Goal: Information Seeking & Learning: Check status

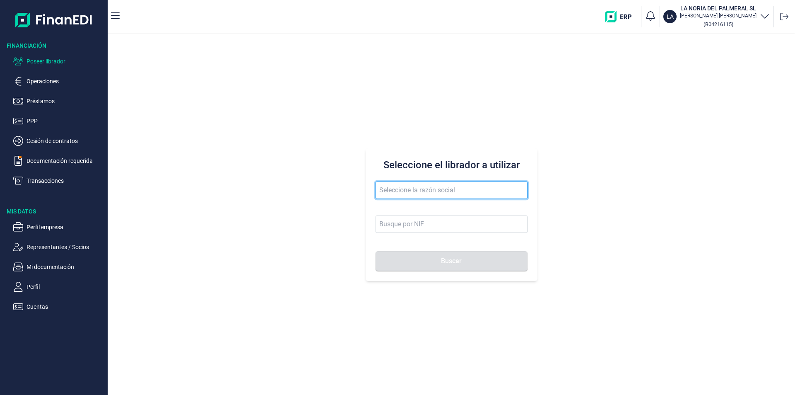
click at [386, 188] on input "text" at bounding box center [452, 189] width 152 height 17
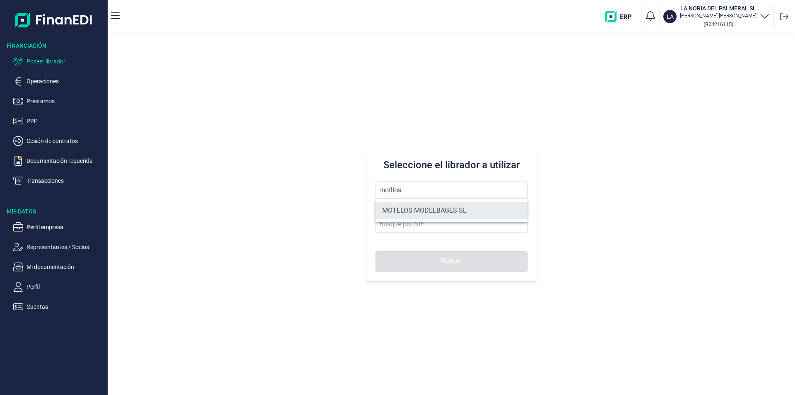
click at [434, 211] on li "MOTLLOS MODELBAGES SL" at bounding box center [452, 210] width 152 height 17
type input "MOTLLOS MODELBAGES SL"
type input "B66420894"
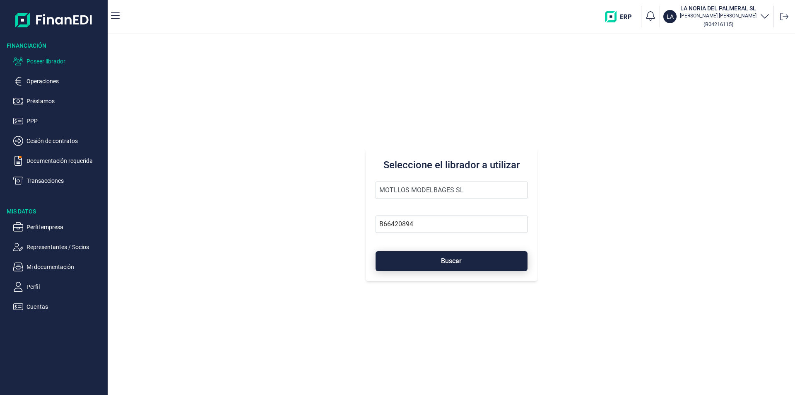
click at [451, 258] on span "Buscar" at bounding box center [451, 261] width 21 height 6
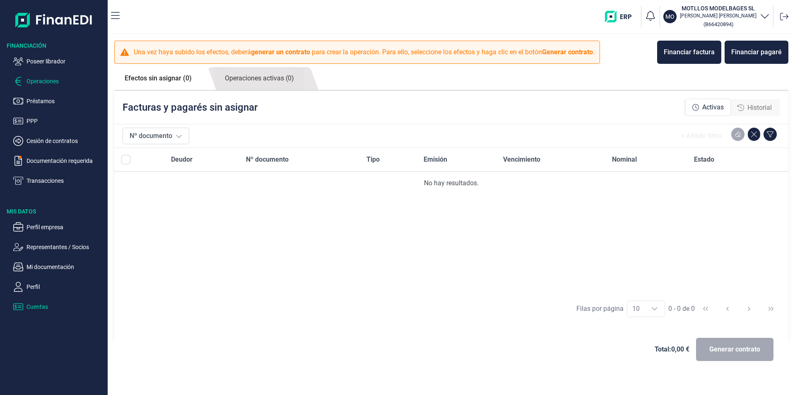
click at [37, 309] on p "Cuentas" at bounding box center [66, 307] width 78 height 10
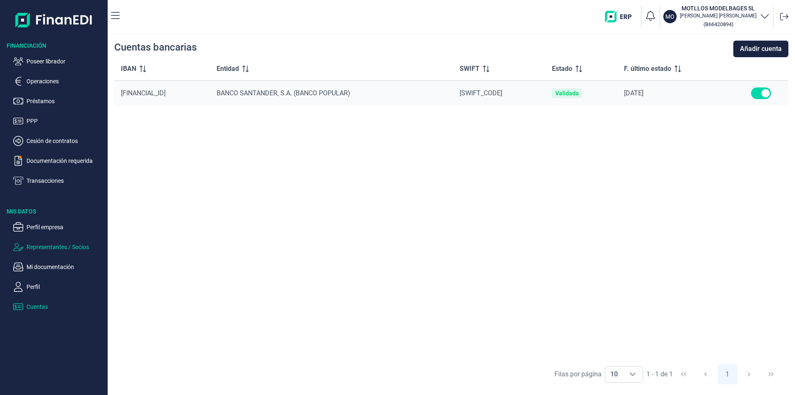
click at [53, 246] on p "Representantes / Socios" at bounding box center [66, 247] width 78 height 10
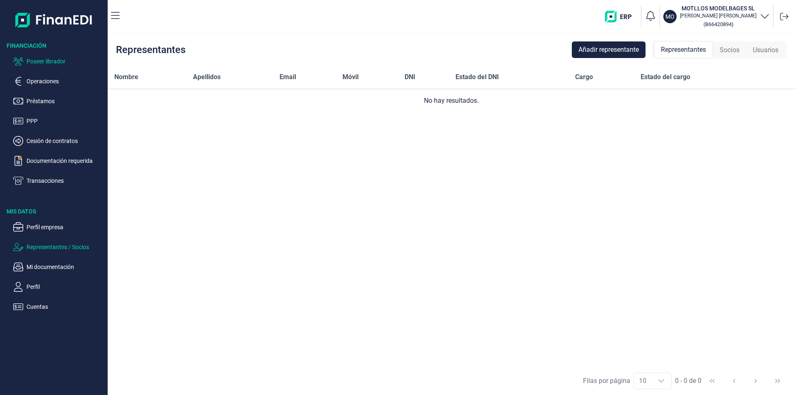
click at [54, 61] on p "Poseer librador" at bounding box center [66, 61] width 78 height 10
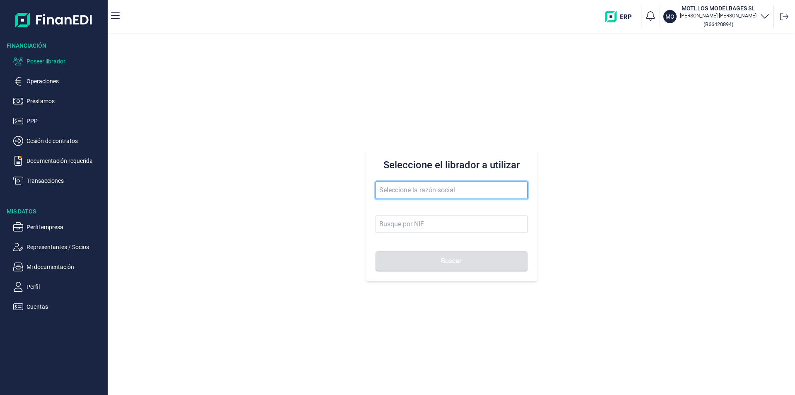
click at [415, 190] on input "text" at bounding box center [452, 189] width 152 height 17
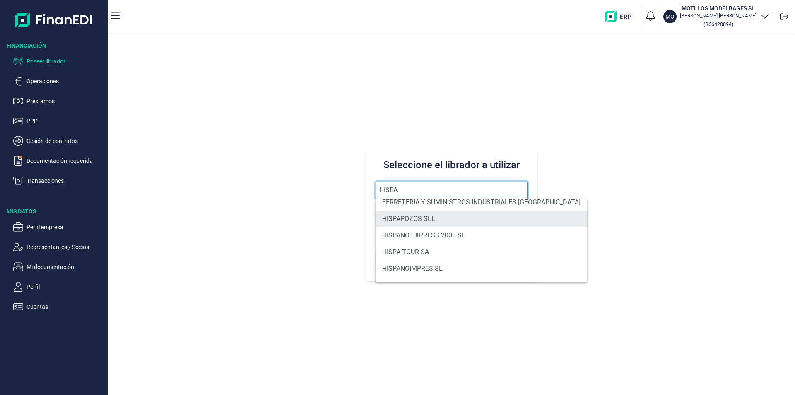
scroll to position [56, 0]
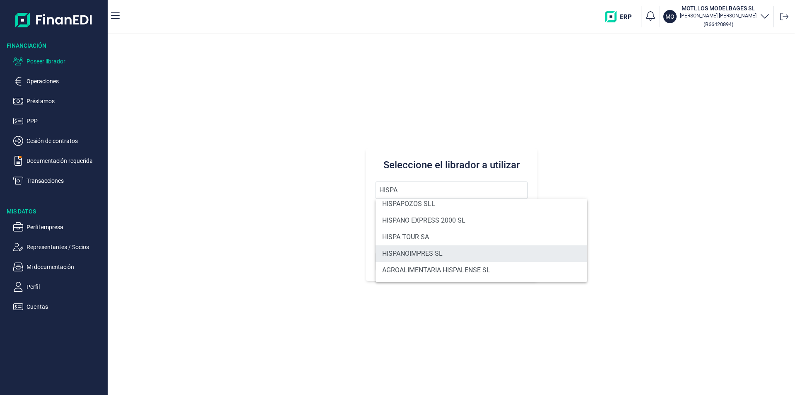
click at [417, 254] on li "HISPANOIMPRES SL" at bounding box center [482, 253] width 212 height 17
type input "HISPANOIMPRES SL"
type input "B55474506"
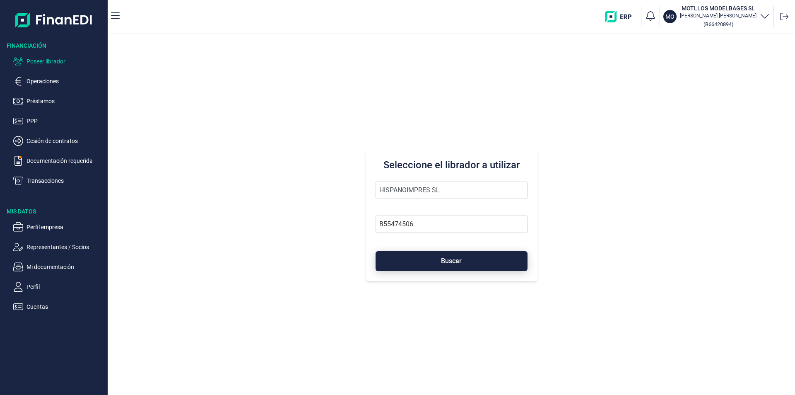
click at [438, 261] on button "Buscar" at bounding box center [452, 261] width 152 height 20
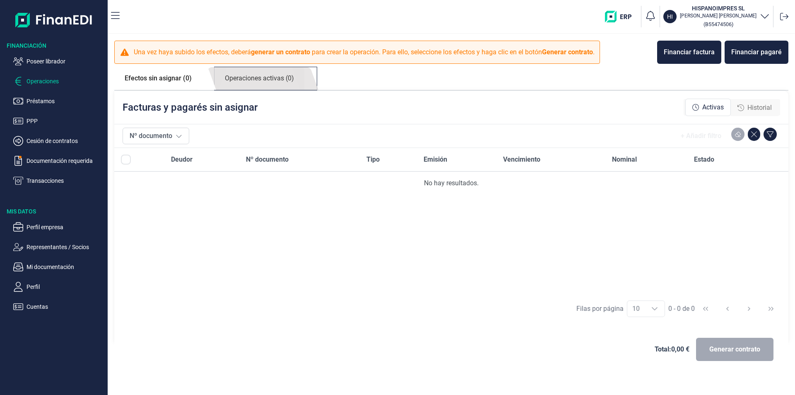
click at [275, 77] on link "Operaciones activas (0)" at bounding box center [260, 78] width 90 height 23
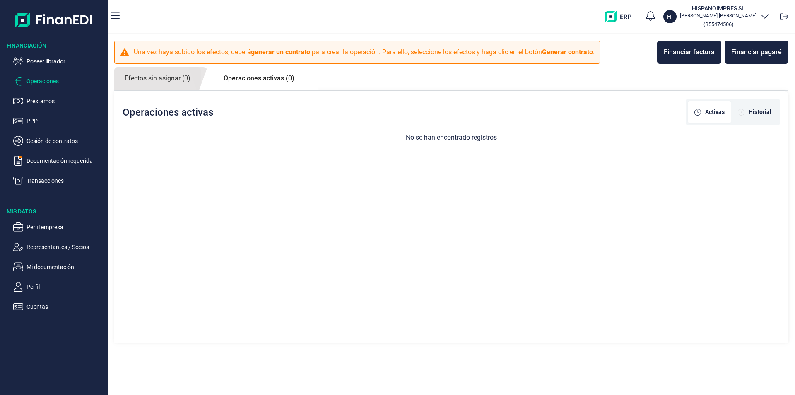
drag, startPoint x: 170, startPoint y: 78, endPoint x: 190, endPoint y: 81, distance: 20.0
click at [171, 78] on link "Efectos sin asignar (0)" at bounding box center [157, 78] width 87 height 23
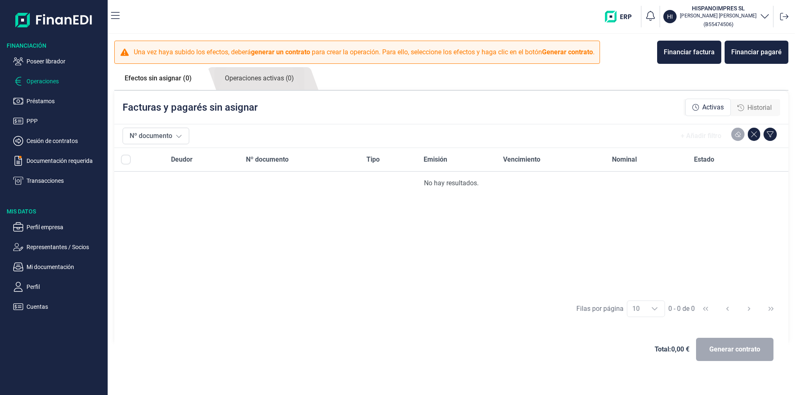
click at [756, 107] on span "Historial" at bounding box center [760, 108] width 24 height 10
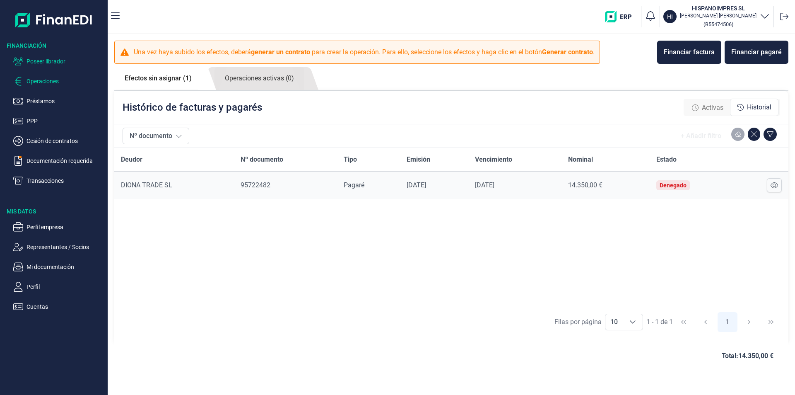
click at [37, 60] on p "Poseer librador" at bounding box center [66, 61] width 78 height 10
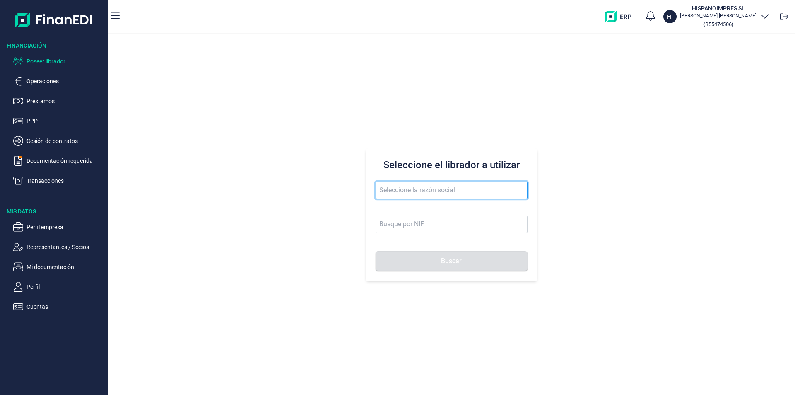
click at [401, 190] on input "text" at bounding box center [452, 189] width 152 height 17
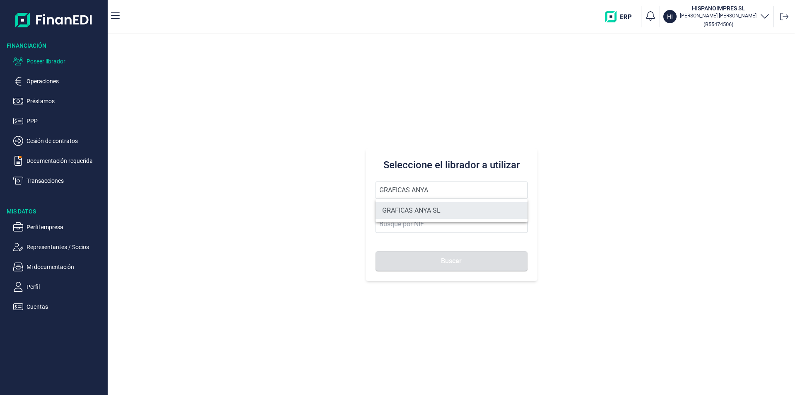
click at [422, 213] on li "GRAFICAS ANYA SL" at bounding box center [452, 210] width 152 height 17
type input "GRAFICAS ANYA SL"
type input "B80295686"
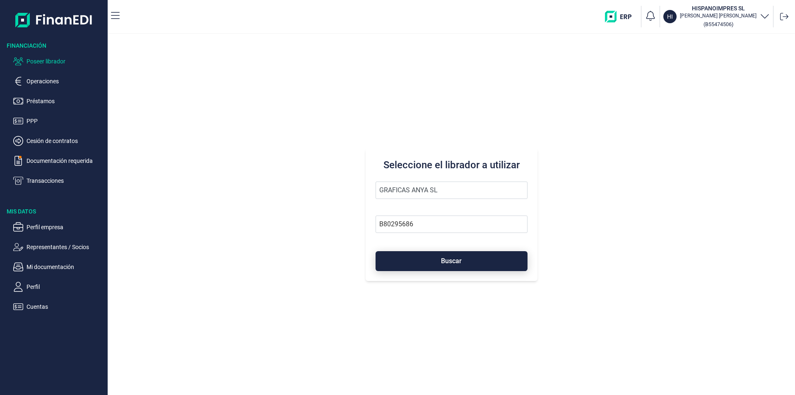
click at [434, 259] on button "Buscar" at bounding box center [452, 261] width 152 height 20
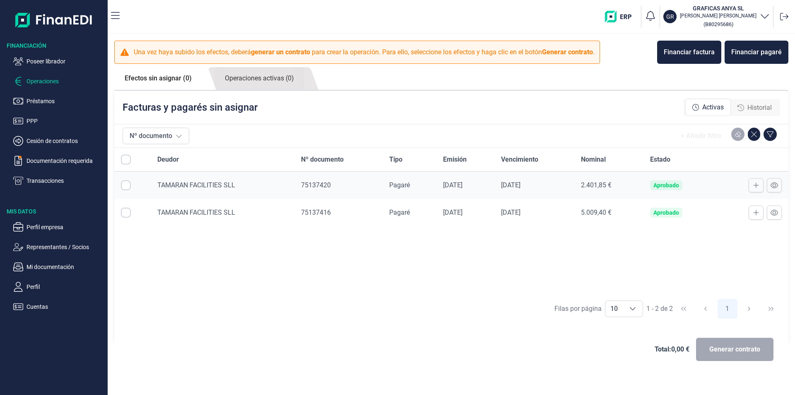
checkbox input "true"
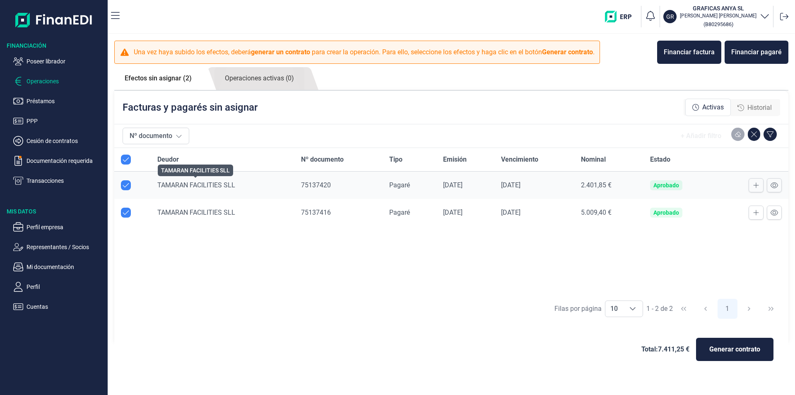
click at [217, 186] on span "TAMARAN FACILITIES SLL" at bounding box center [196, 185] width 78 height 8
